Goal: Information Seeking & Learning: Learn about a topic

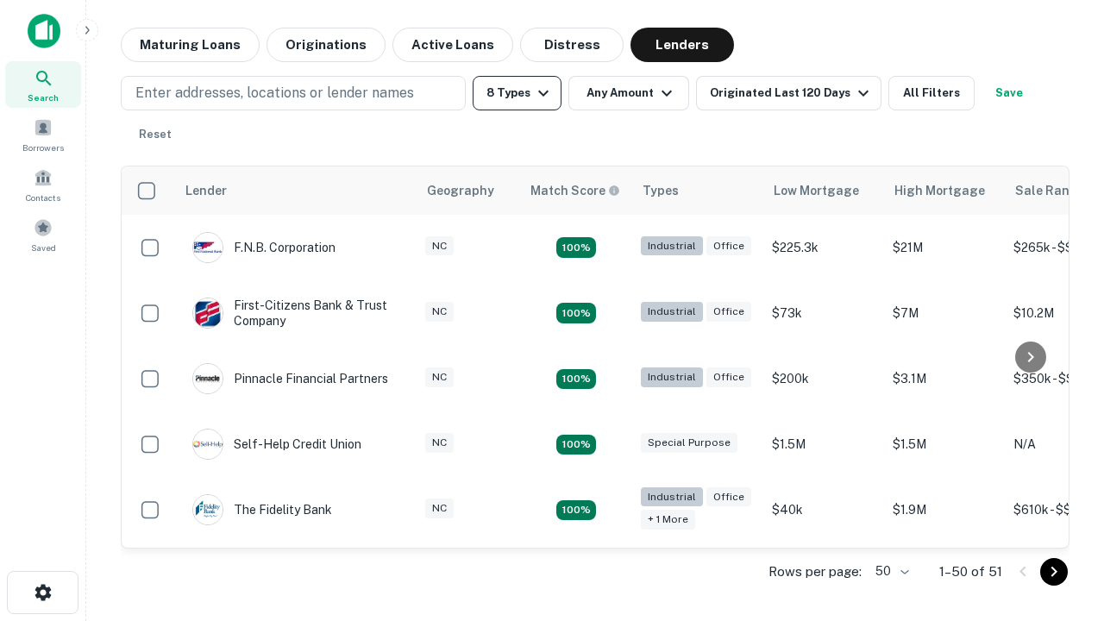
click at [517, 93] on button "8 Types" at bounding box center [517, 93] width 89 height 35
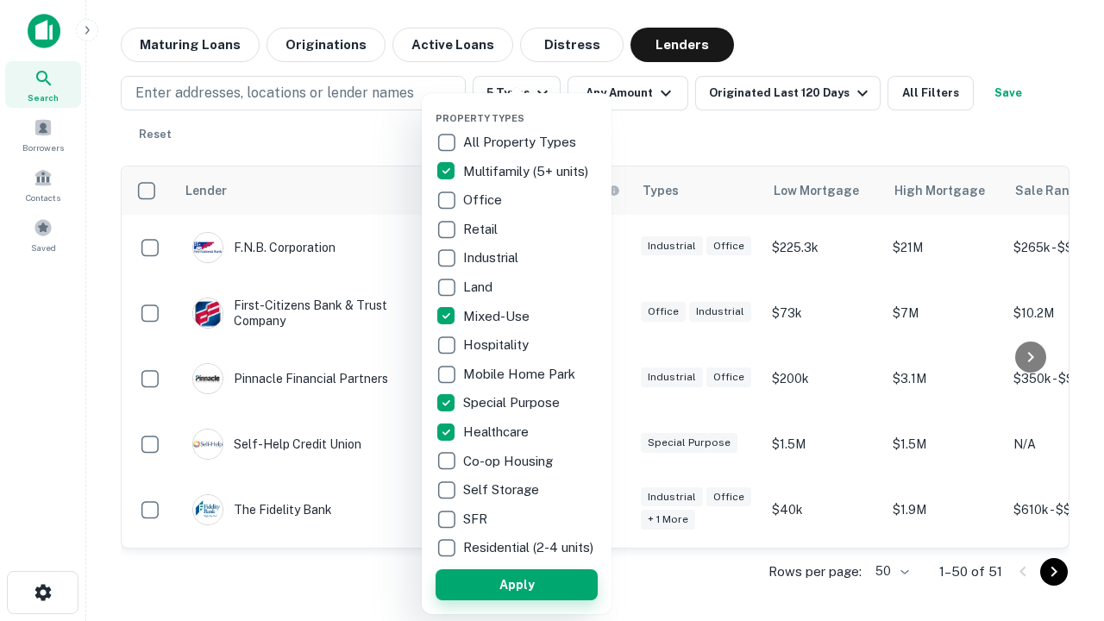
click at [517, 584] on button "Apply" at bounding box center [517, 584] width 162 height 31
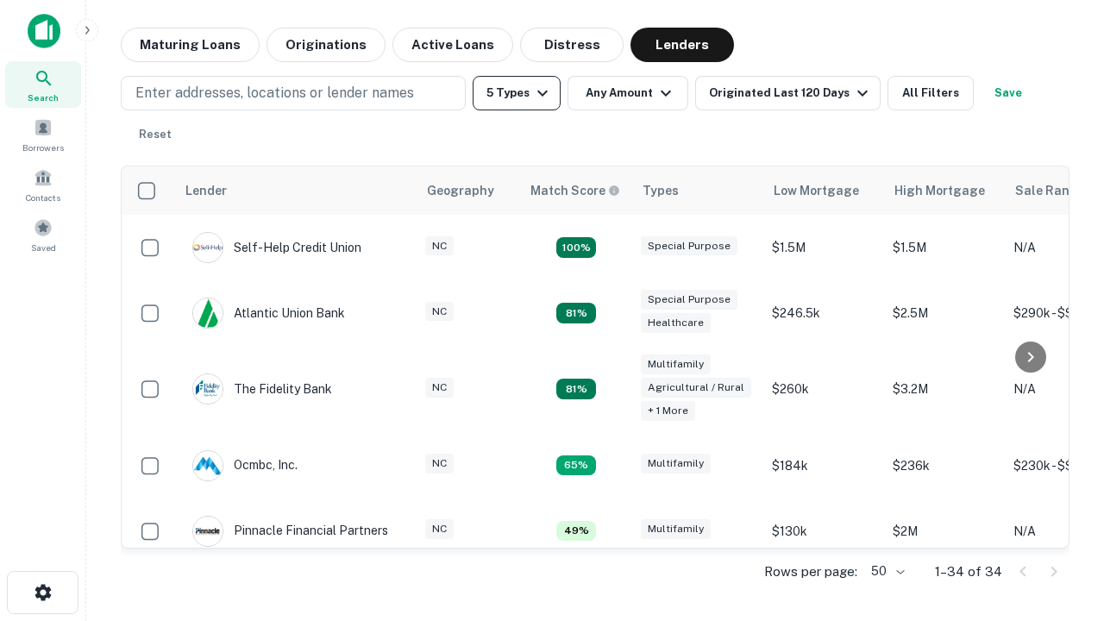
click at [517, 93] on button "5 Types" at bounding box center [517, 93] width 88 height 35
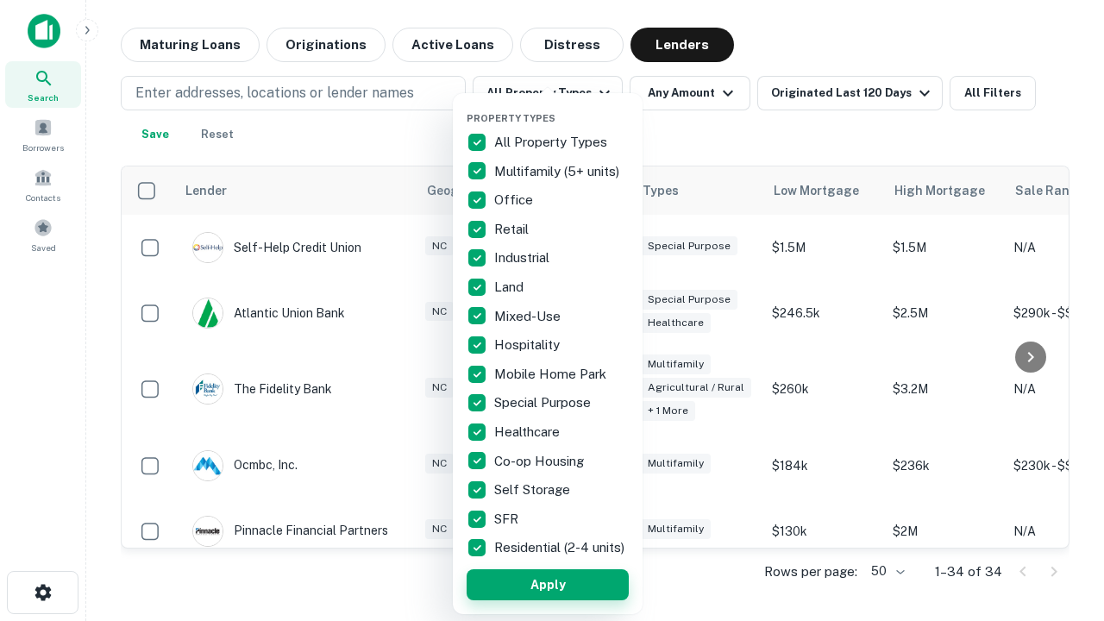
click at [548, 584] on button "Apply" at bounding box center [548, 584] width 162 height 31
